Goal: Task Accomplishment & Management: Complete application form

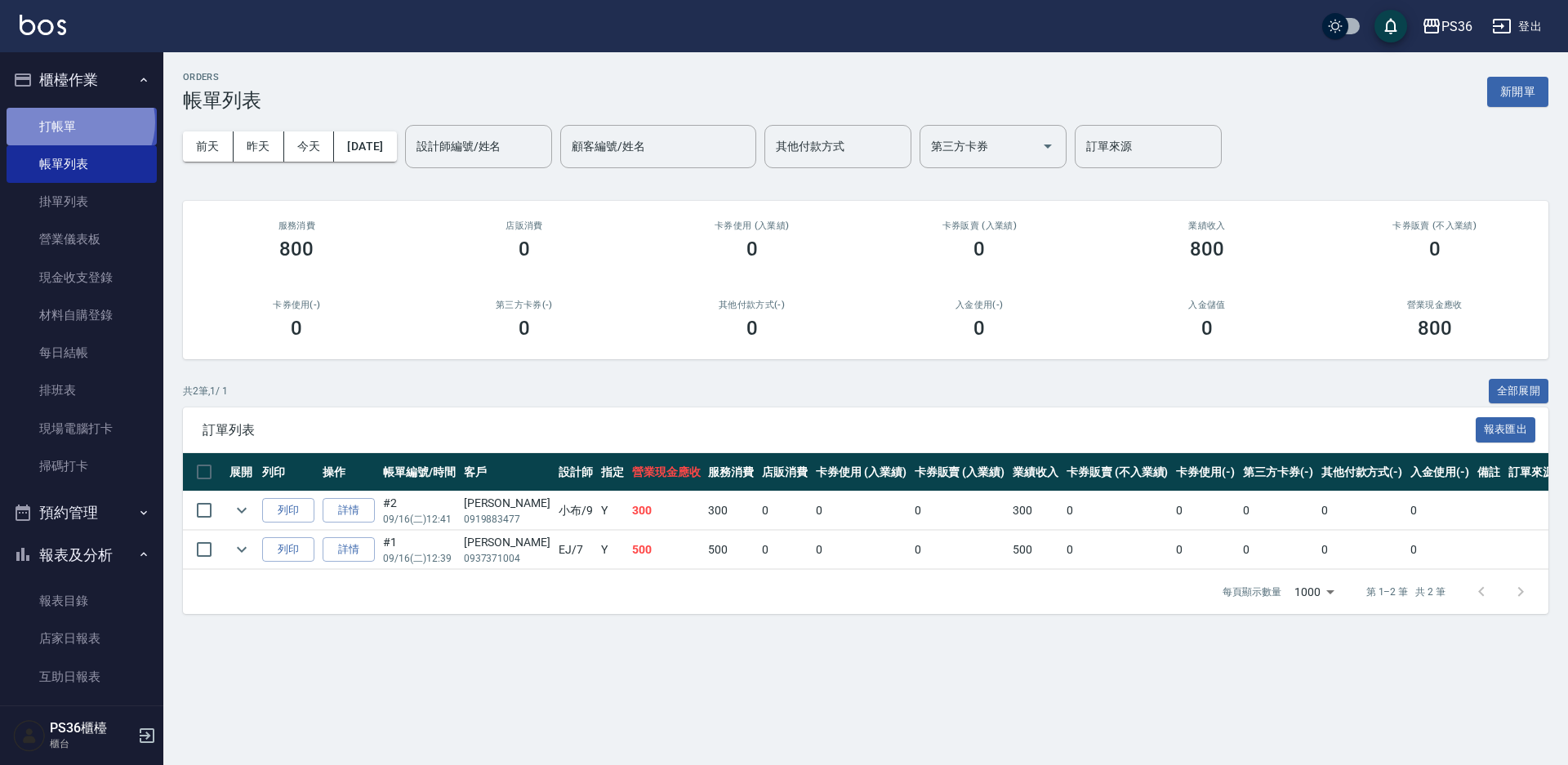
click at [78, 122] on link "打帳單" at bounding box center [81, 127] width 150 height 37
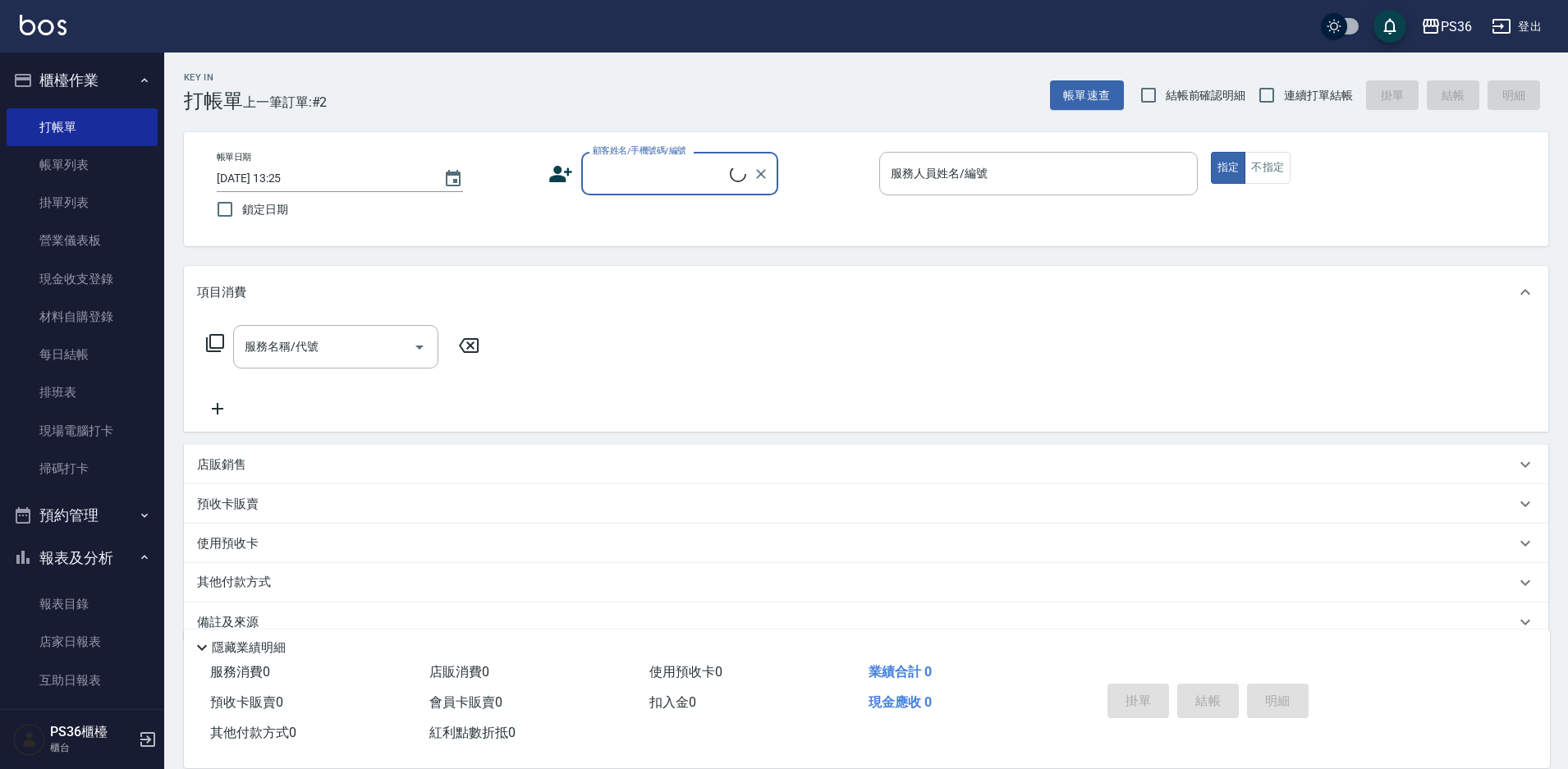
click at [665, 176] on input "顧客姓名/手機號碼/編號" at bounding box center [659, 173] width 142 height 29
type input "[PERSON_NAME]?瀚/0909715993/"
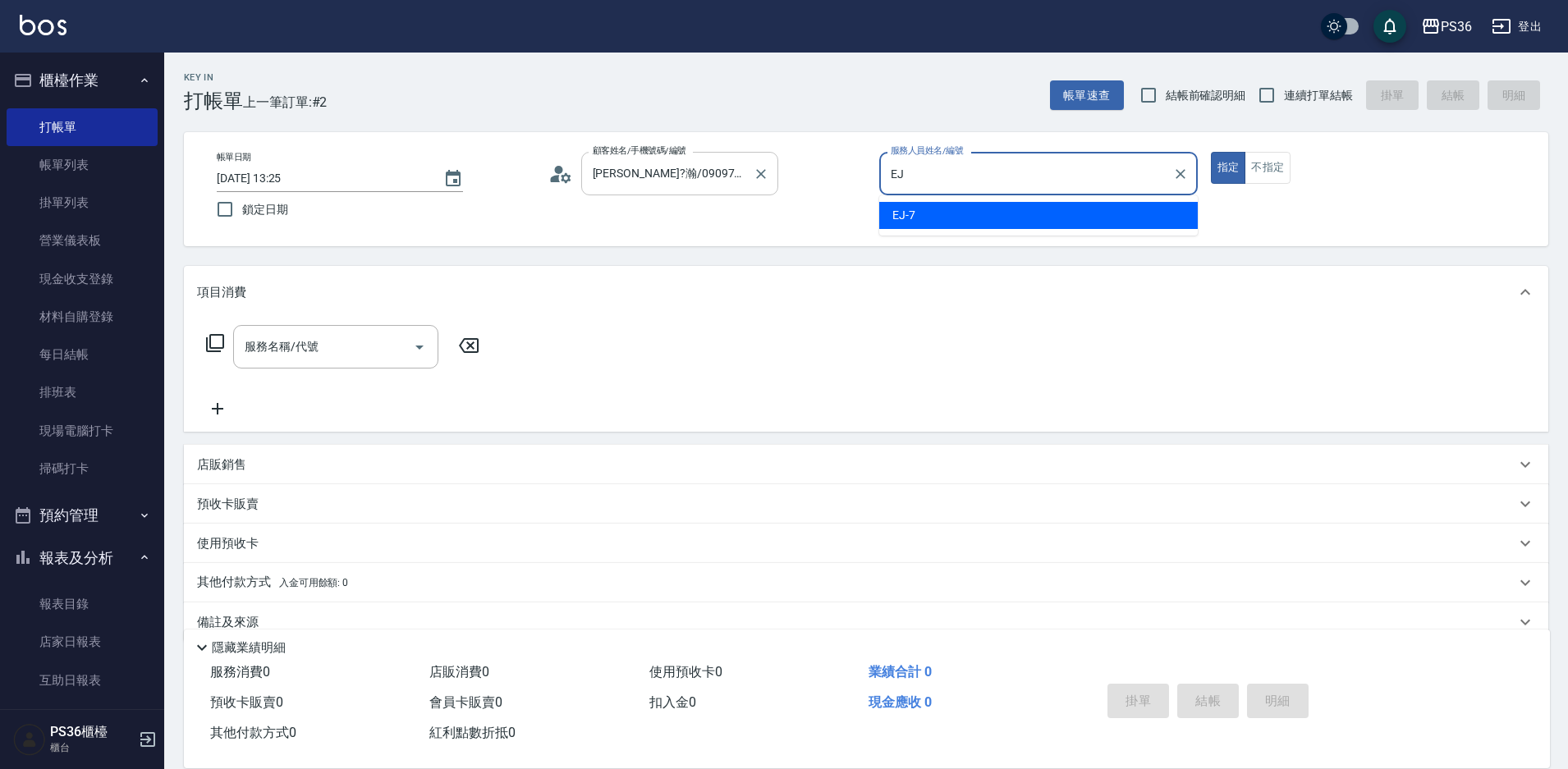
type input "E"
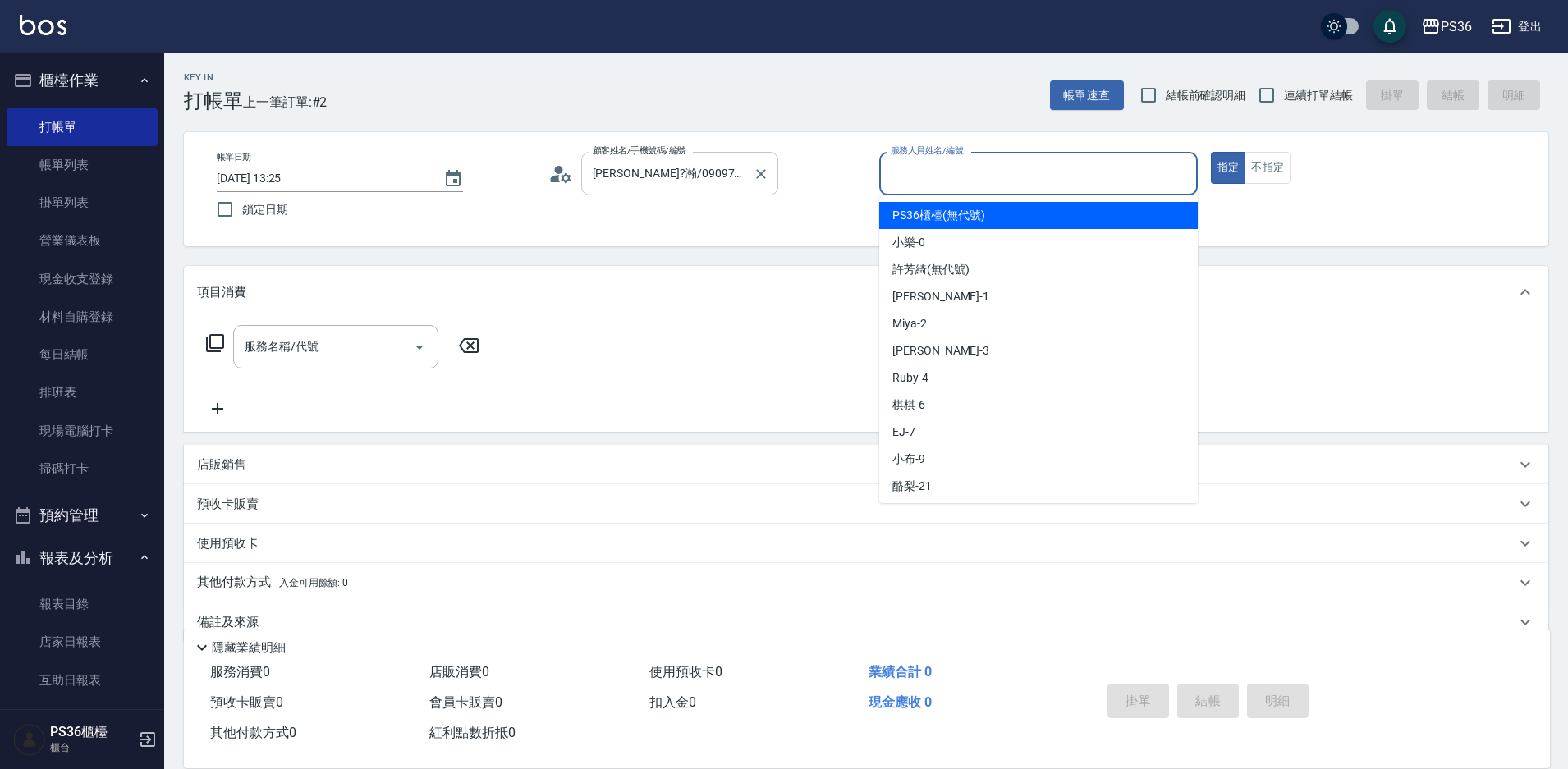
type input "*"
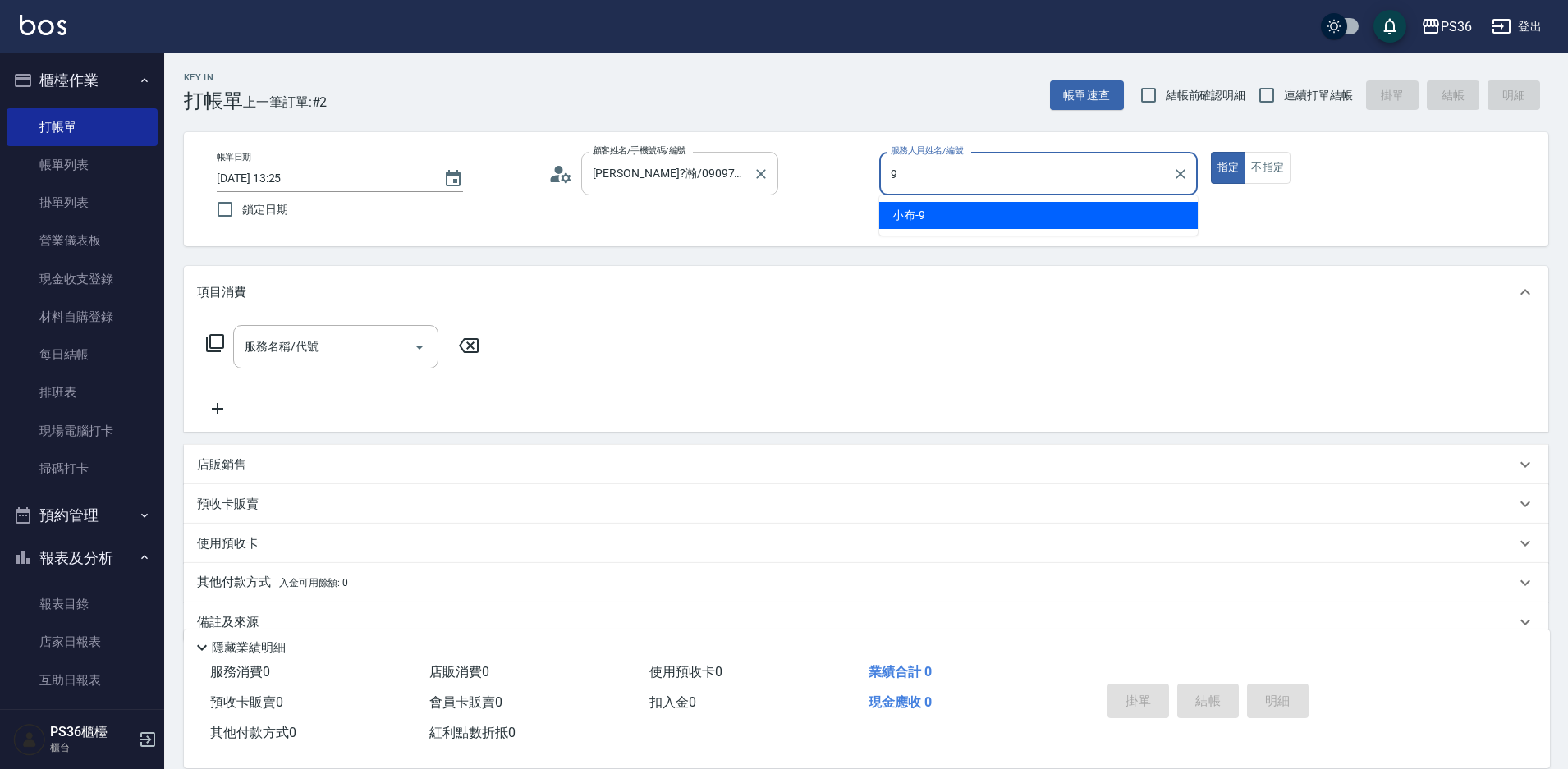
type input "小布-9"
type button "true"
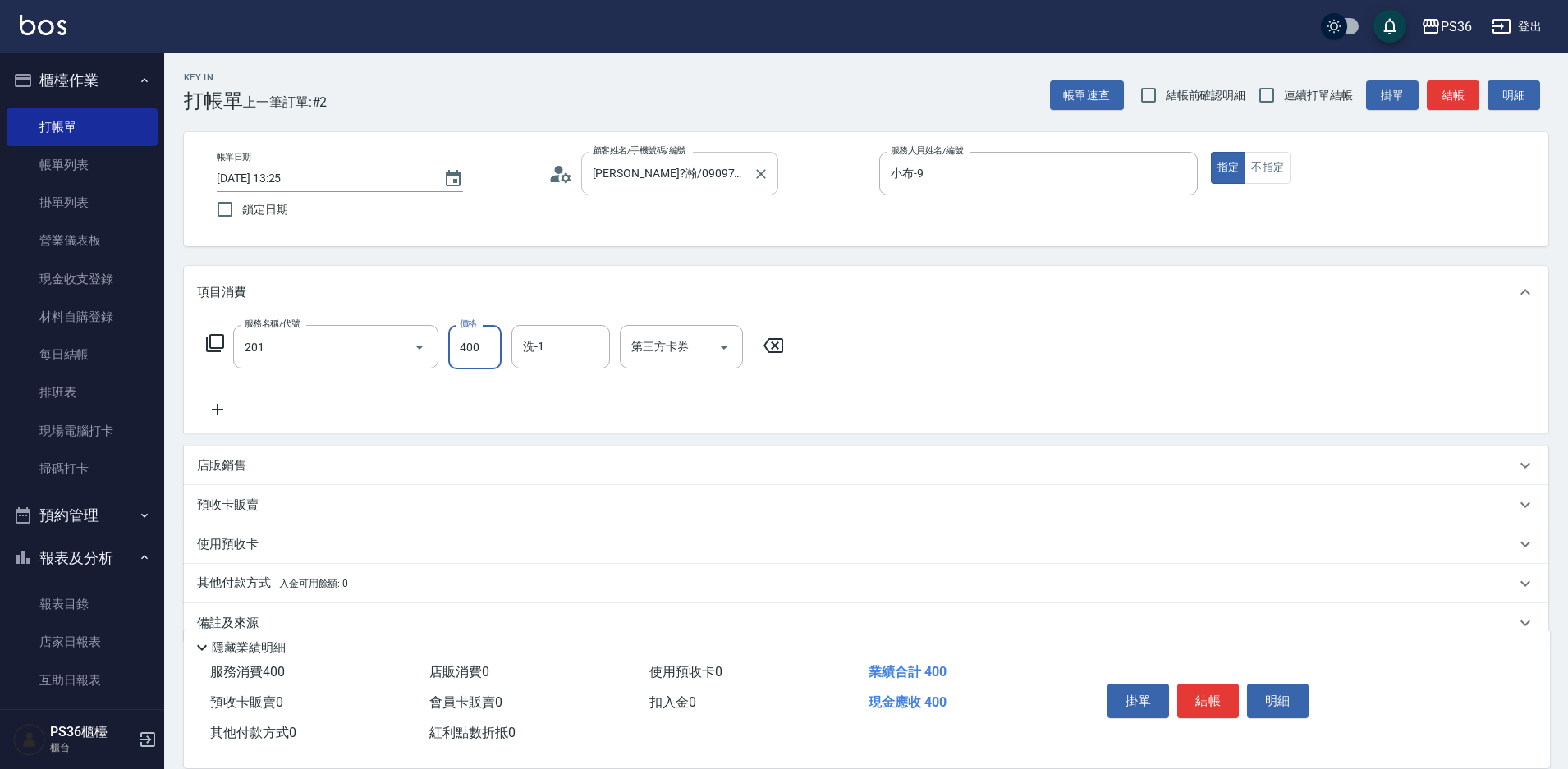
type input "C級洗剪(201)"
type input "[PERSON_NAME]-22"
click at [1202, 692] on button "結帳" at bounding box center [1208, 701] width 62 height 35
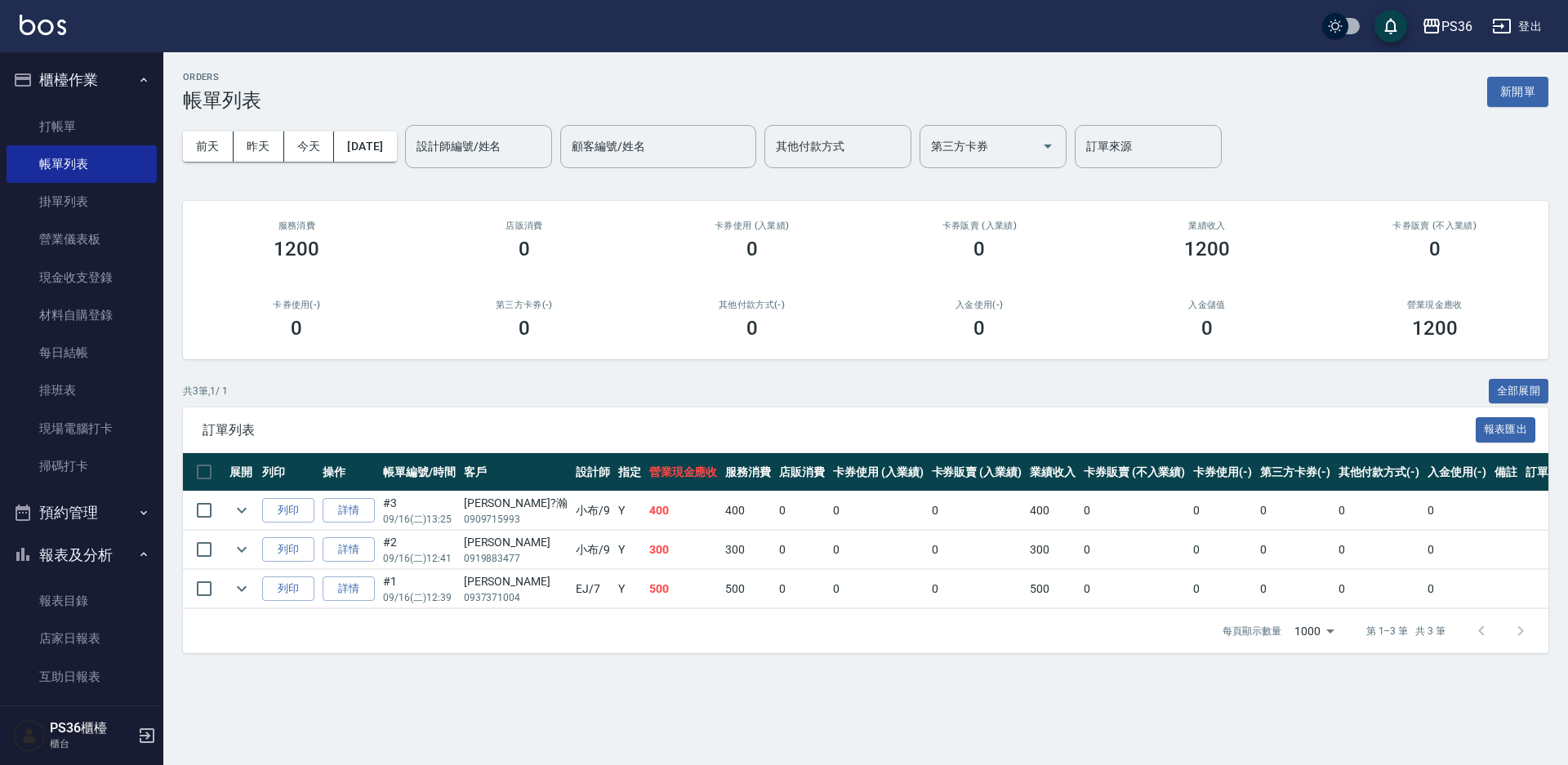
scroll to position [486, 0]
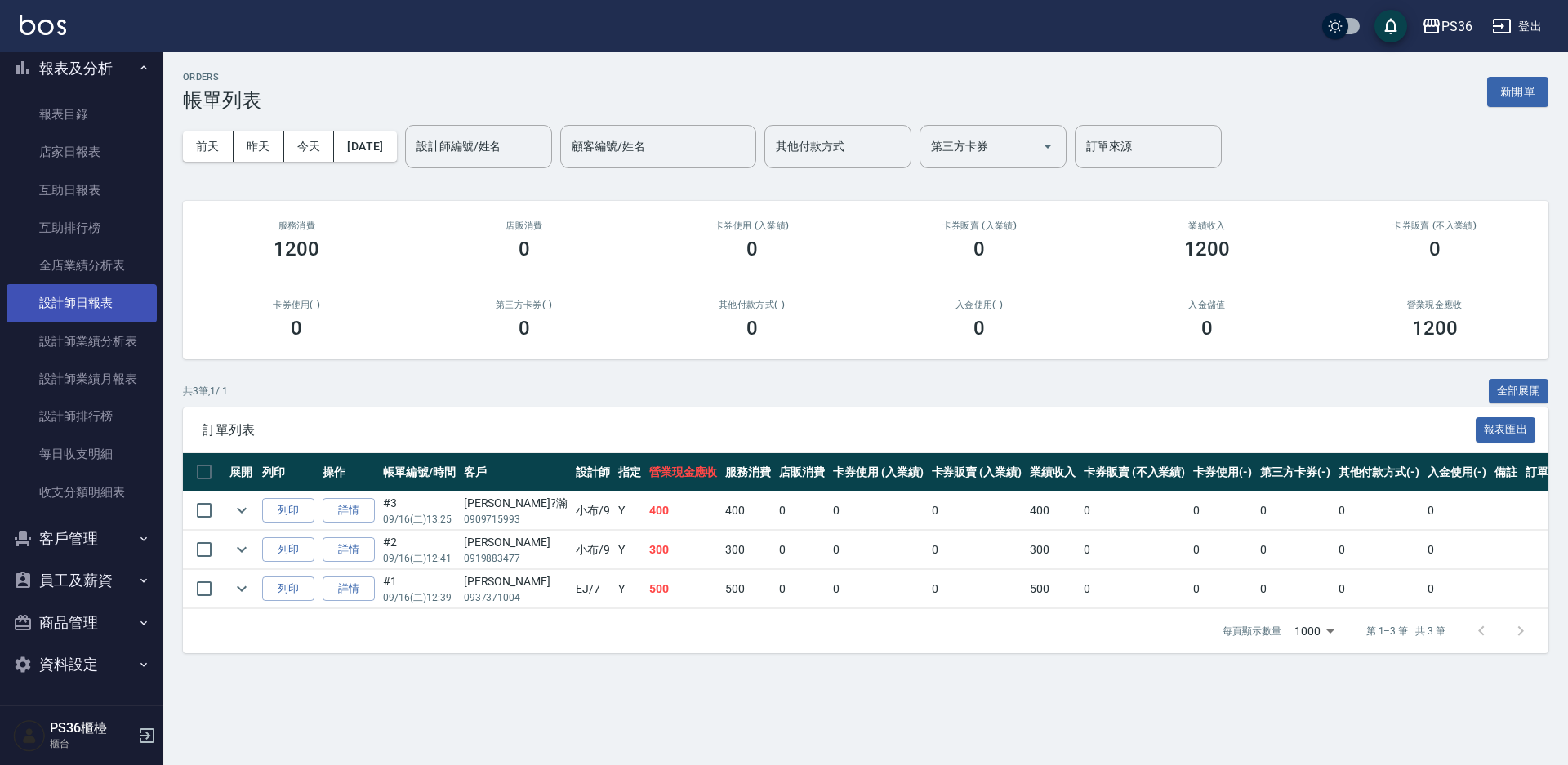
click at [93, 294] on link "設計師日報表" at bounding box center [81, 303] width 150 height 37
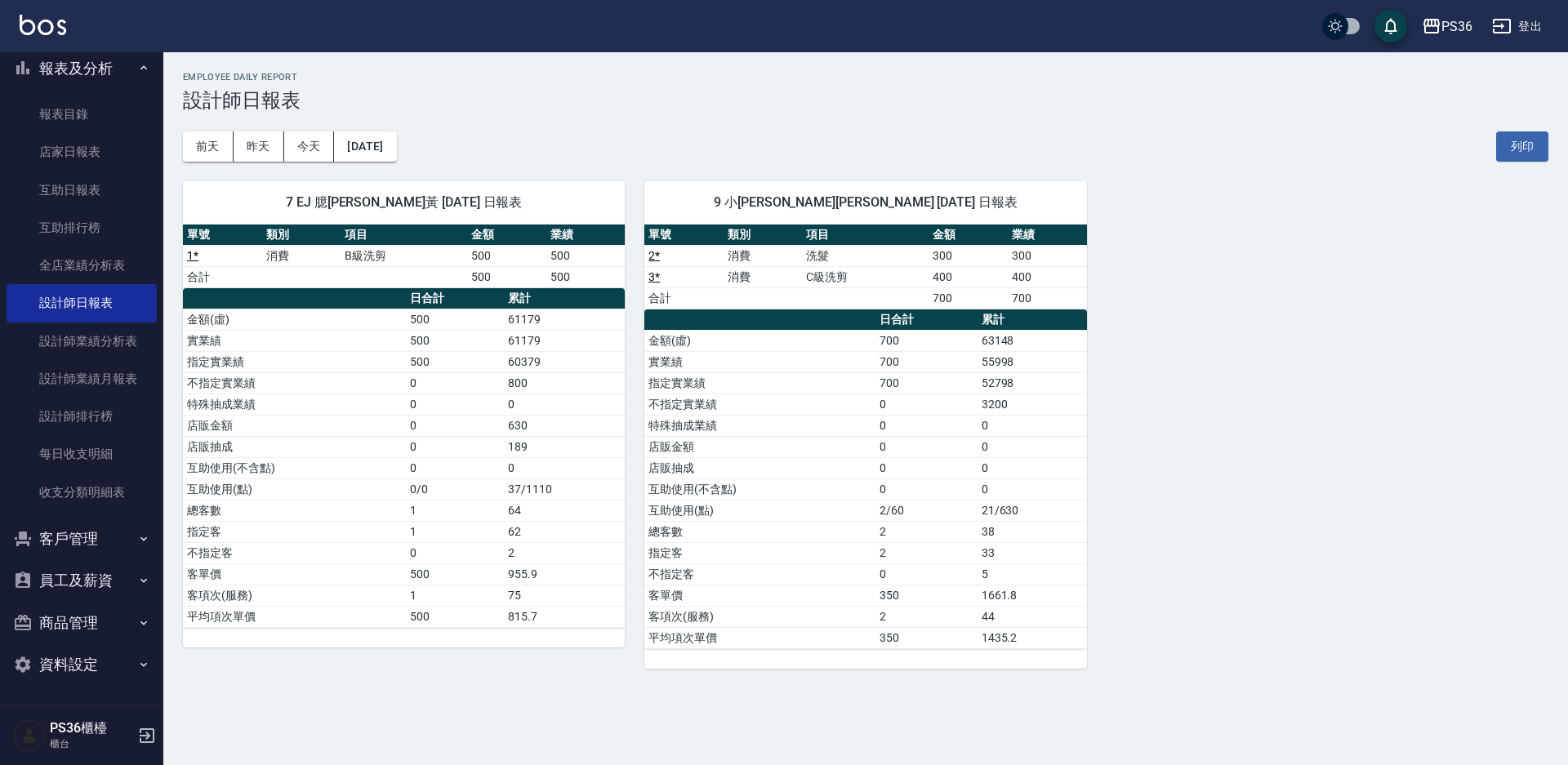
click at [1415, 316] on div "7 EJ 臆[PERSON_NAME]黃 [DATE] 日報表 單號 類別 項目 金額 業績 1 * 消費 B級洗剪 500 500 合計 500 500 日…" at bounding box center [856, 415] width 1385 height 507
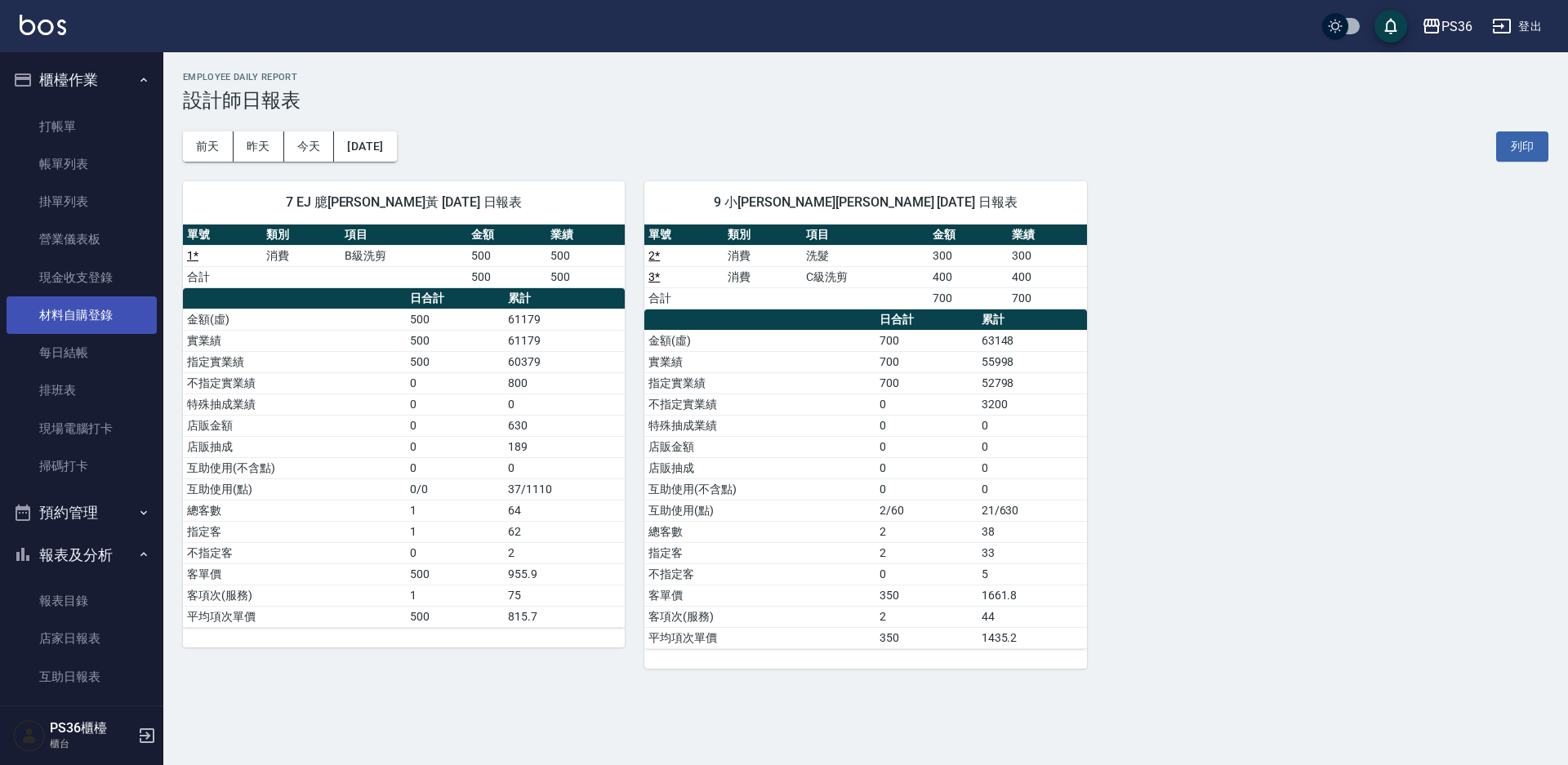
click at [71, 315] on link "材料自購登錄" at bounding box center [81, 315] width 150 height 37
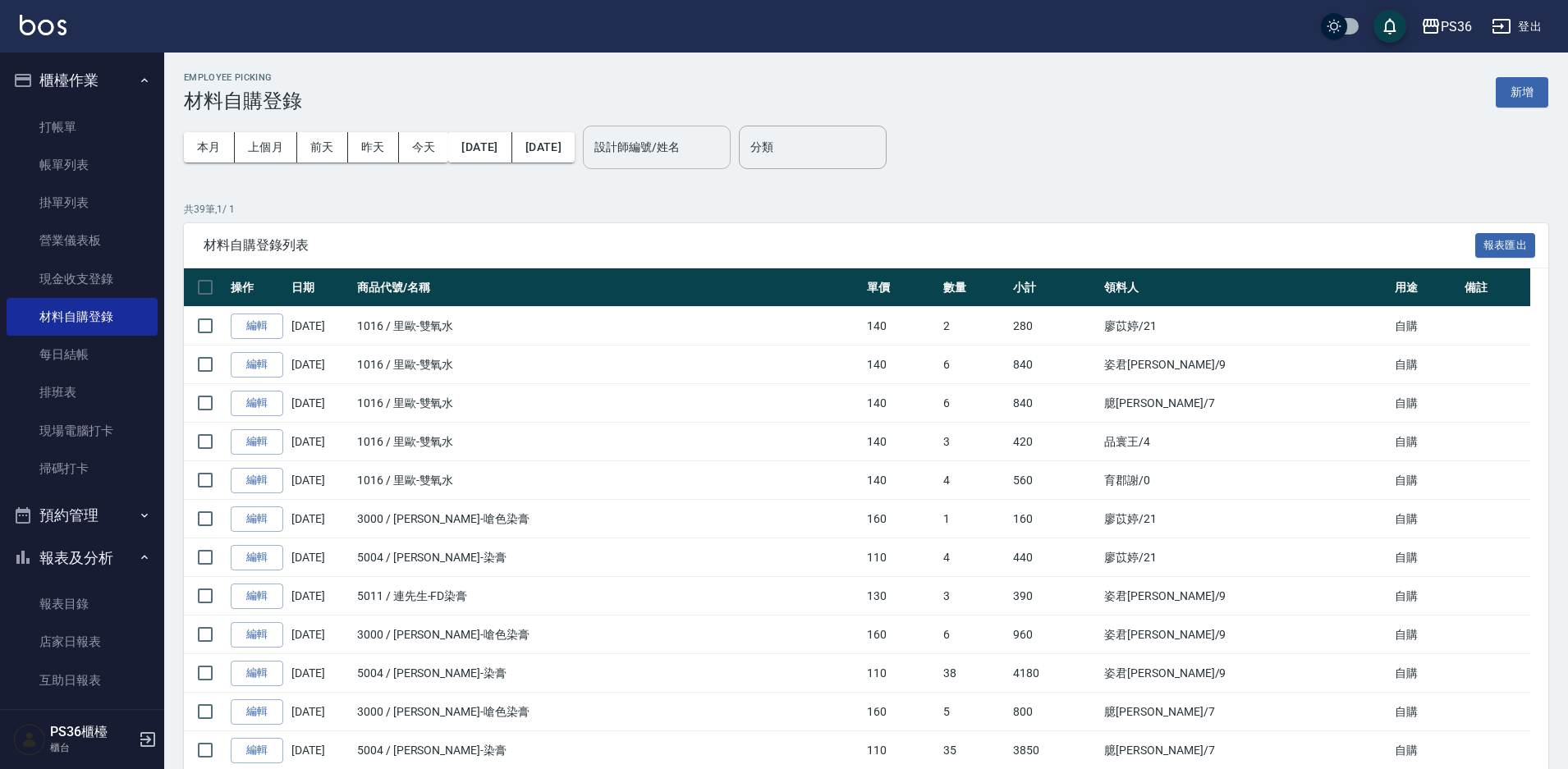
click at [695, 147] on input "設計師編號/姓名" at bounding box center [657, 147] width 133 height 29
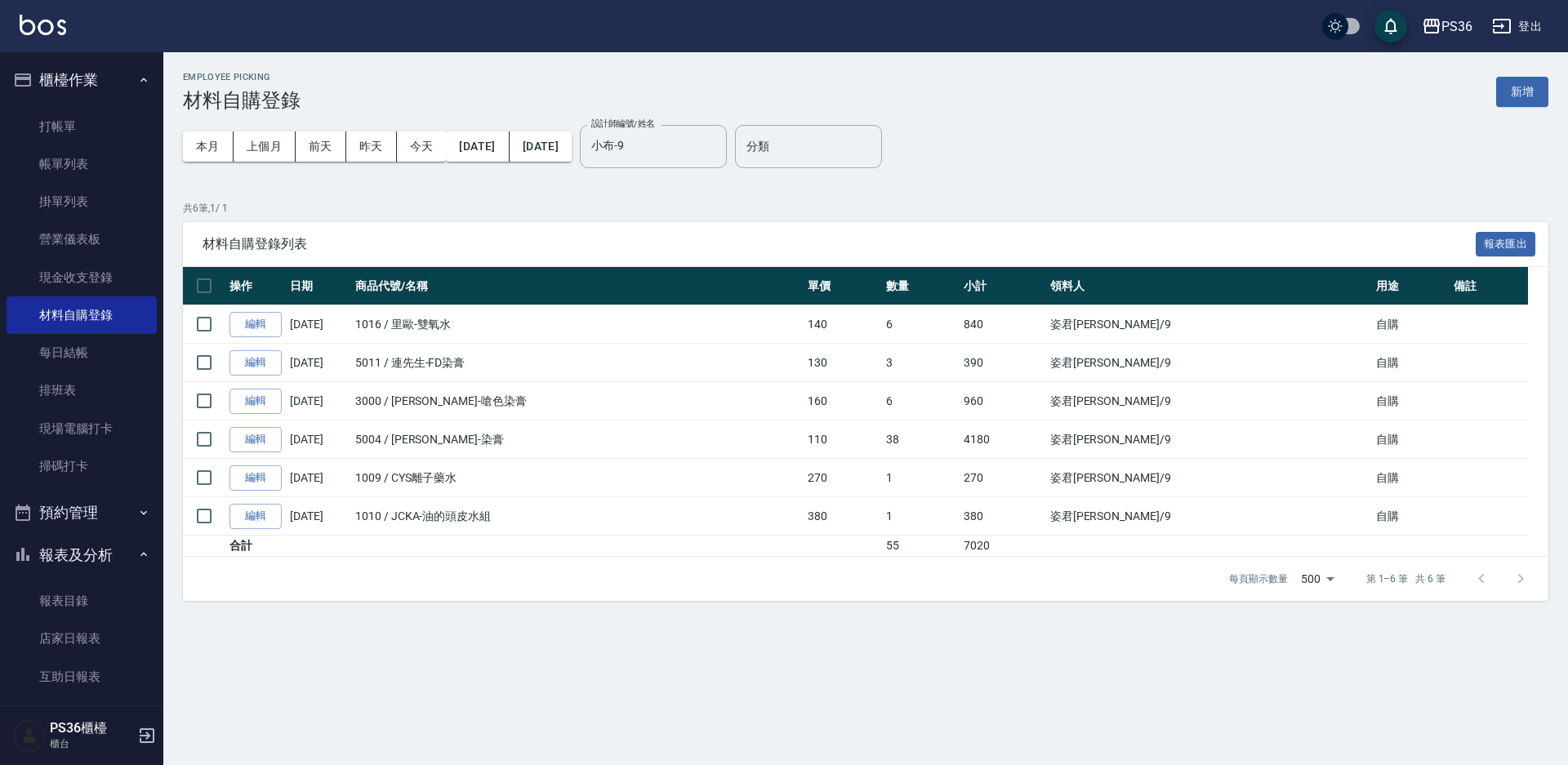
click at [571, 614] on div "Employee Picking 材料自購登錄 新增 本月 上個月 [DATE] [DATE] [DATE] [DATE] [DATE] 設計師編號/姓名 小…" at bounding box center [865, 336] width 1405 height 568
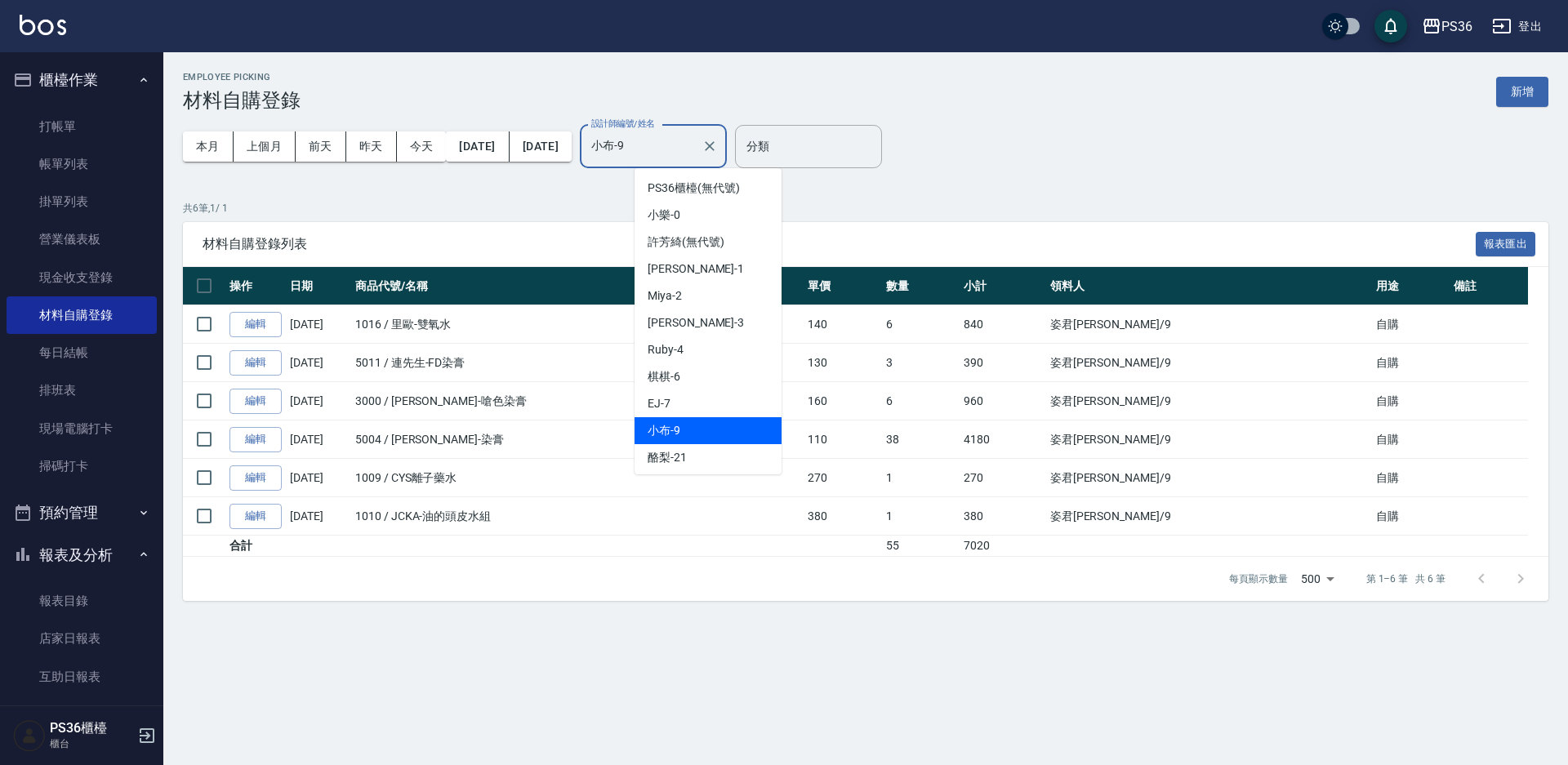
click at [681, 143] on input "小布-9" at bounding box center [641, 146] width 108 height 29
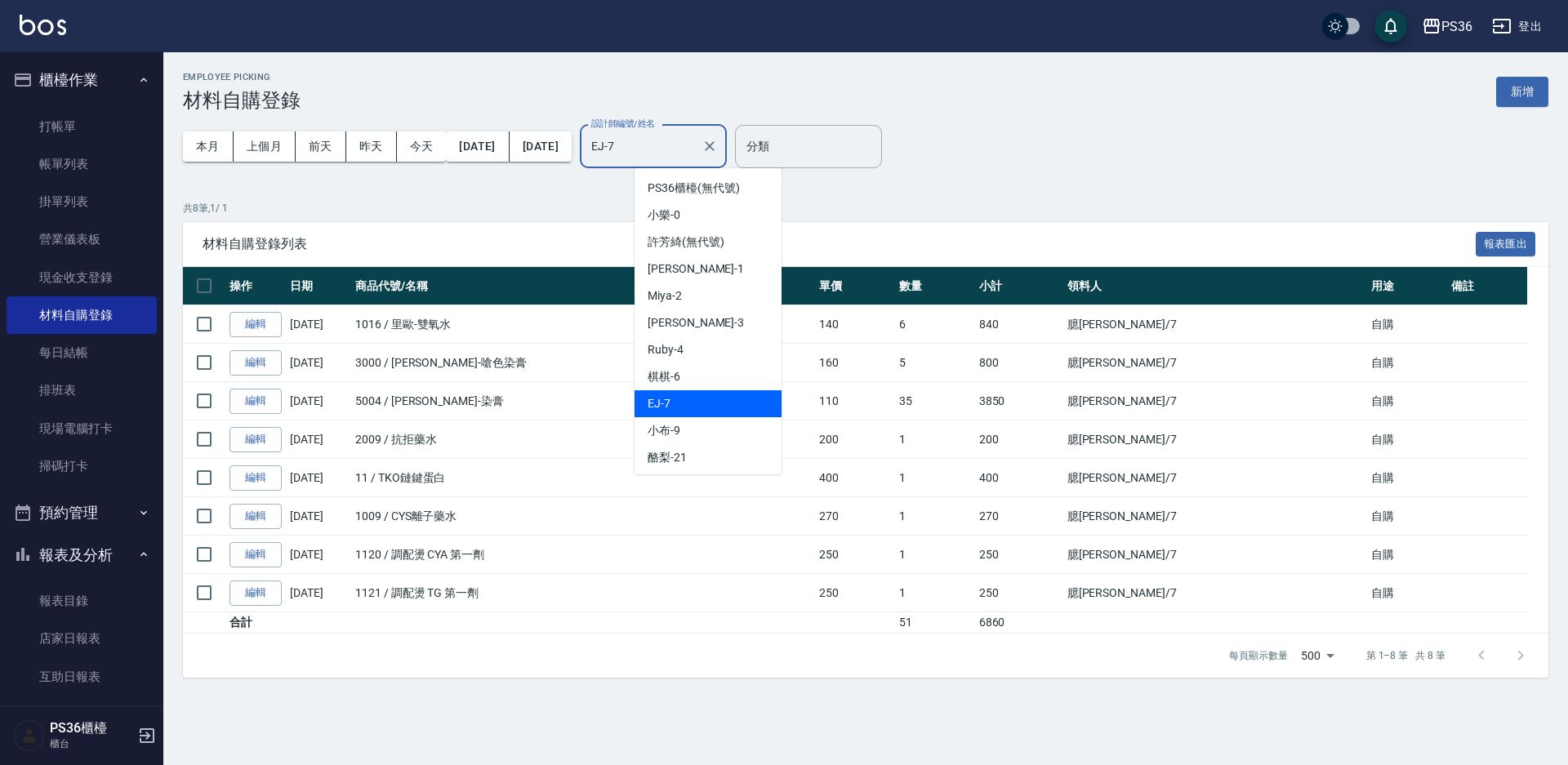
click at [681, 143] on input "EJ-7" at bounding box center [641, 146] width 108 height 29
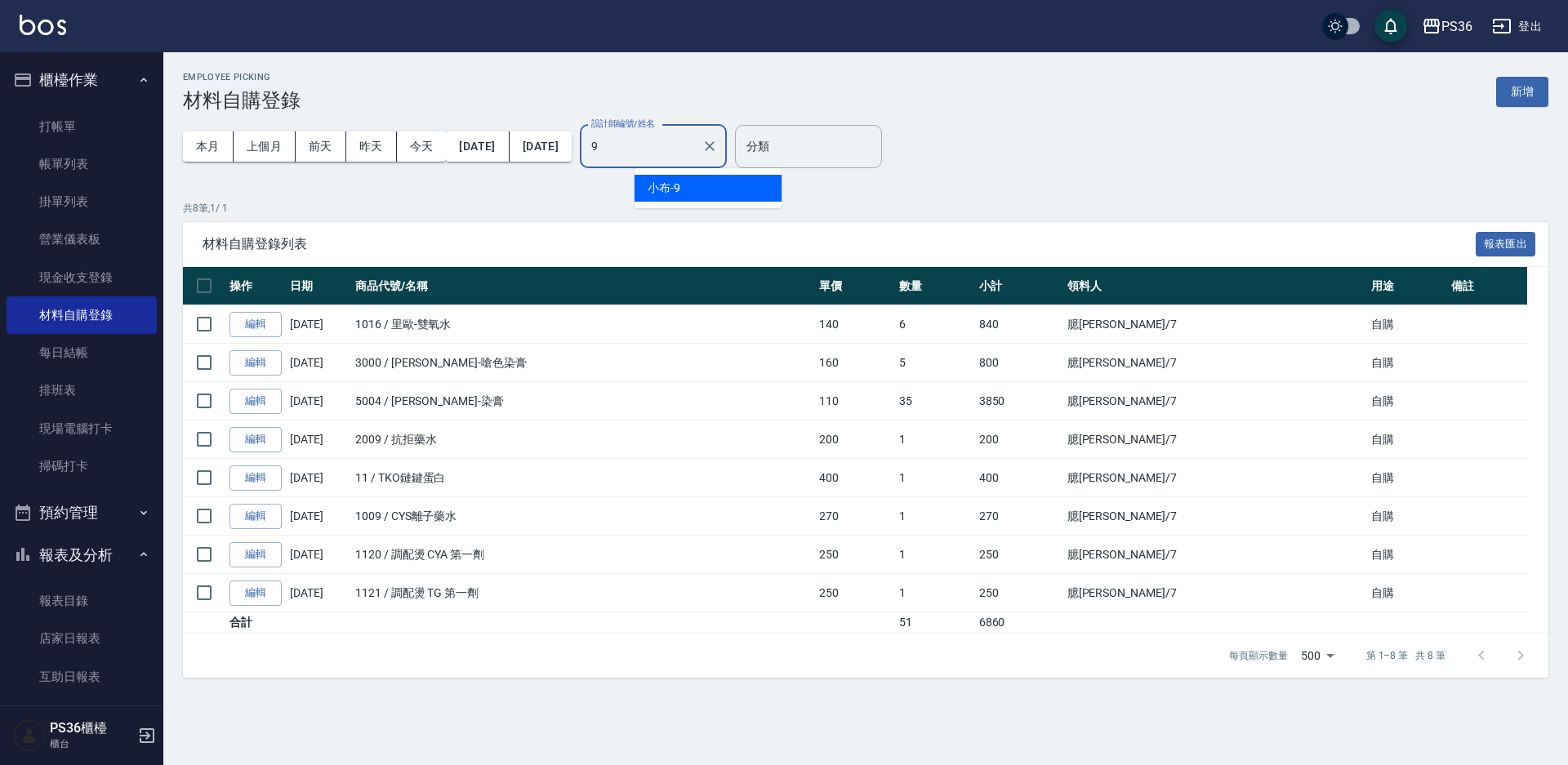
type input "小布-9"
